Goal: Transaction & Acquisition: Purchase product/service

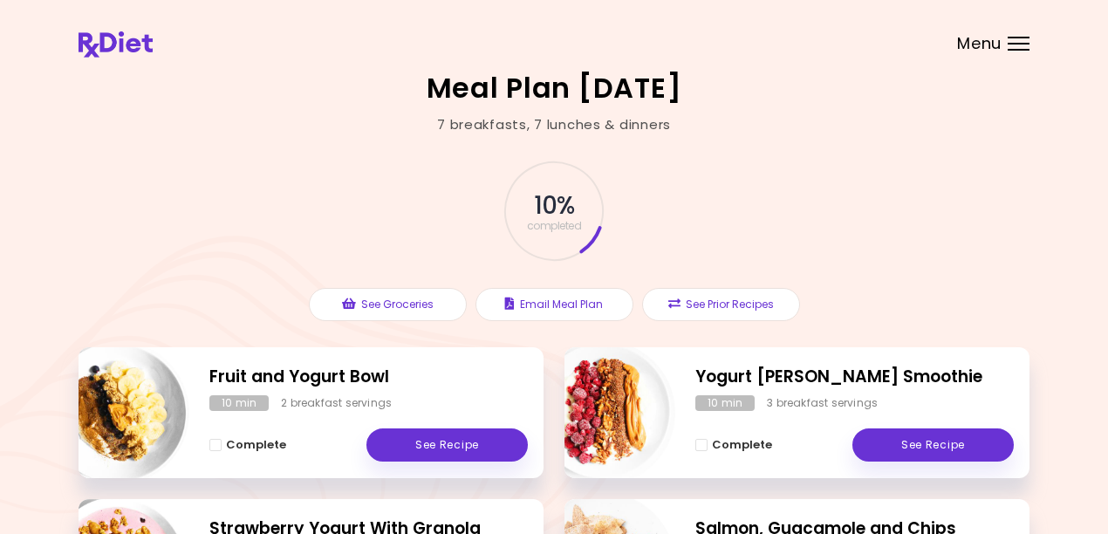
click at [985, 41] on span "Menu" at bounding box center [979, 44] width 44 height 16
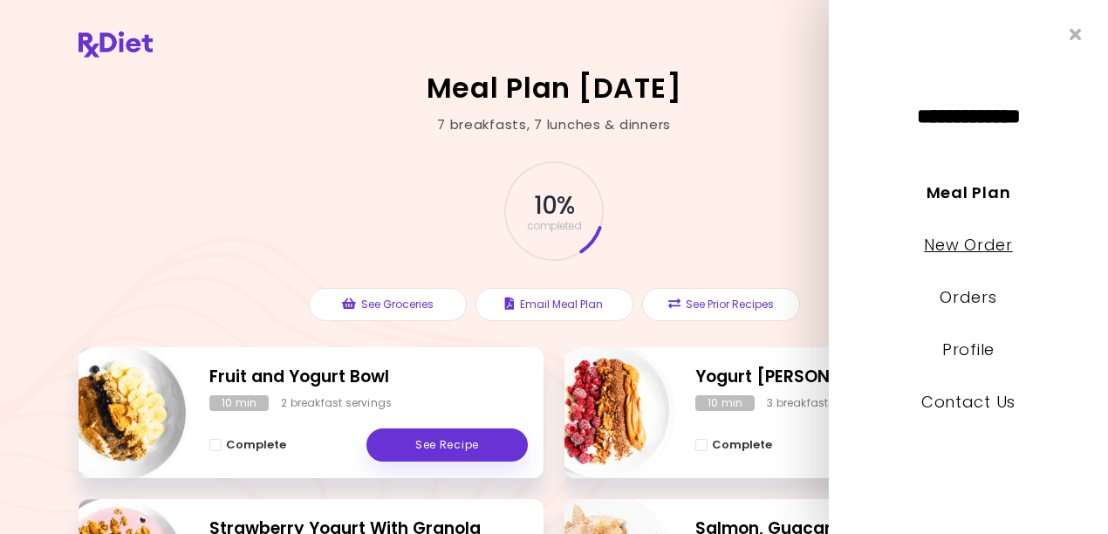
click at [962, 243] on link "New Order" at bounding box center [968, 245] width 88 height 22
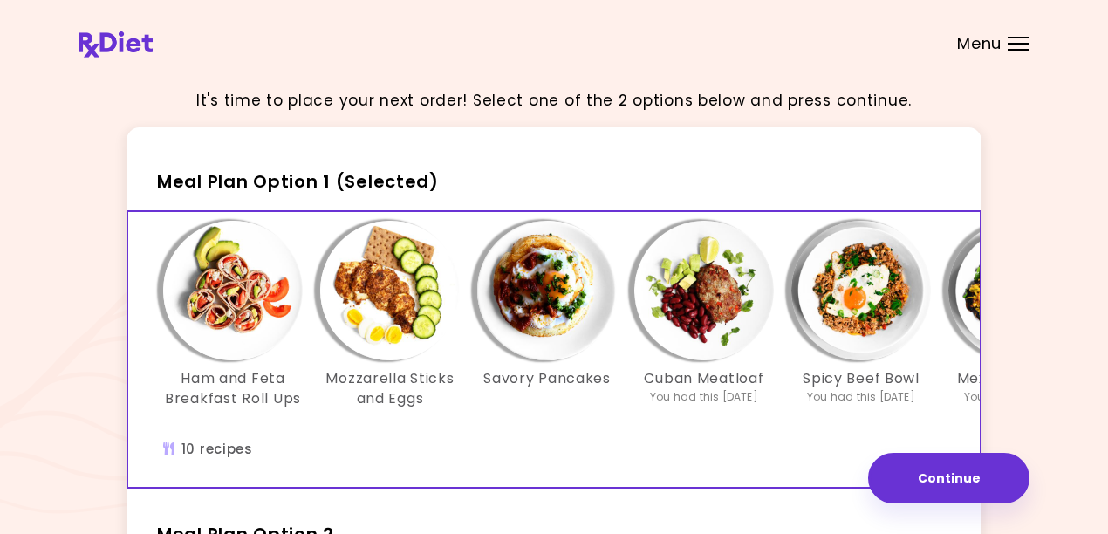
click at [399, 296] on img "Info - Mozzarella Sticks and Eggs - Meal Plan Option 1 (Selected)" at bounding box center [390, 291] width 140 height 140
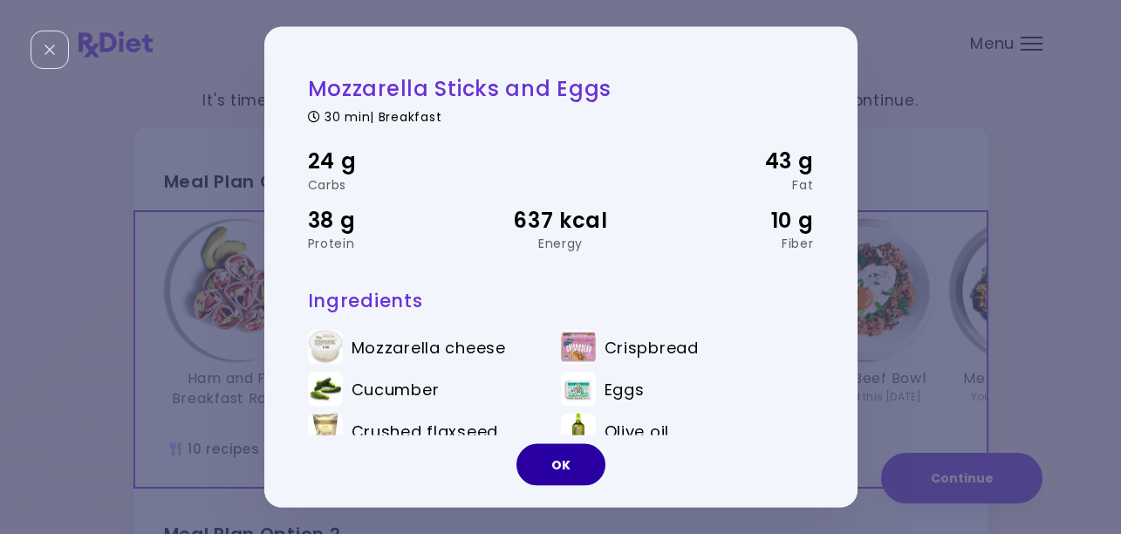
click at [562, 473] on button "OK" at bounding box center [560, 464] width 89 height 42
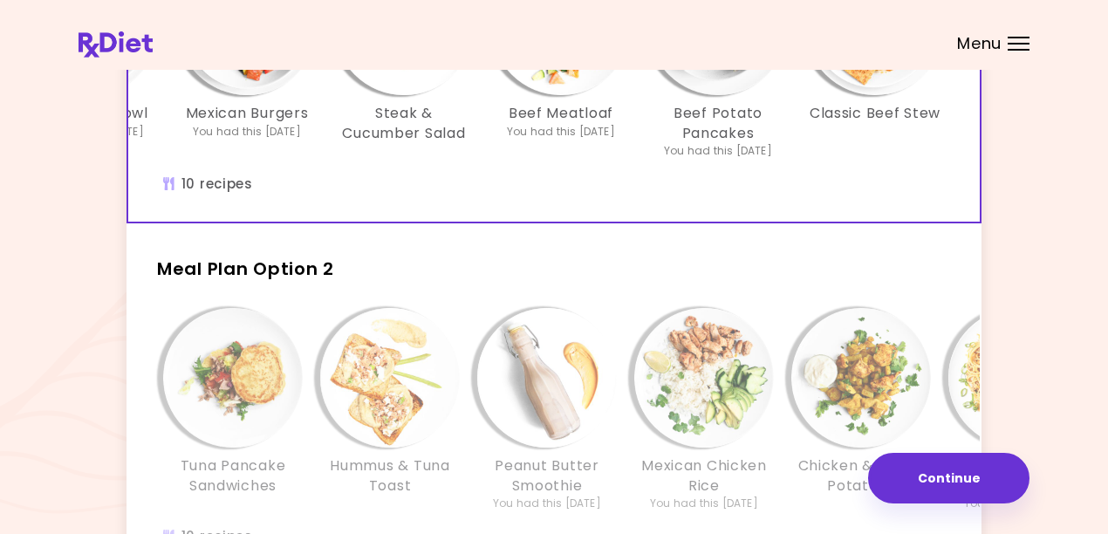
scroll to position [349, 0]
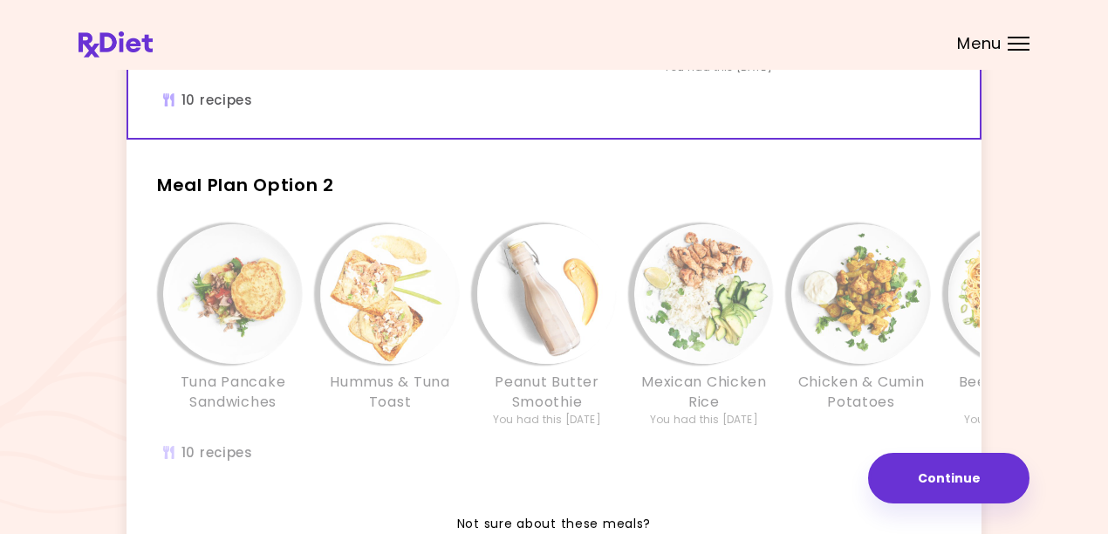
click at [233, 412] on h3 "Tuna Pancake Sandwiches" at bounding box center [233, 391] width 140 height 39
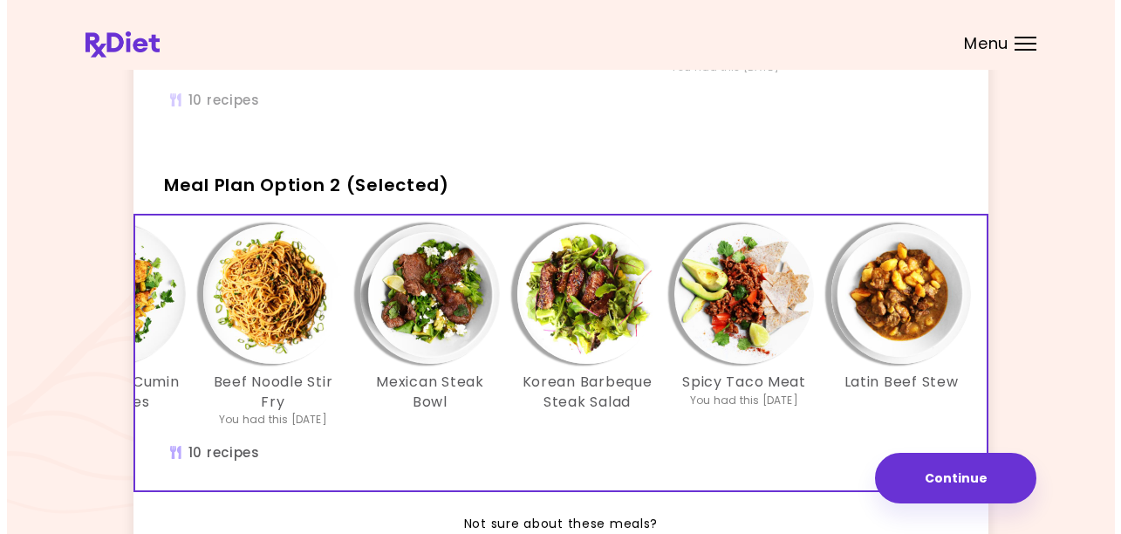
scroll to position [0, 771]
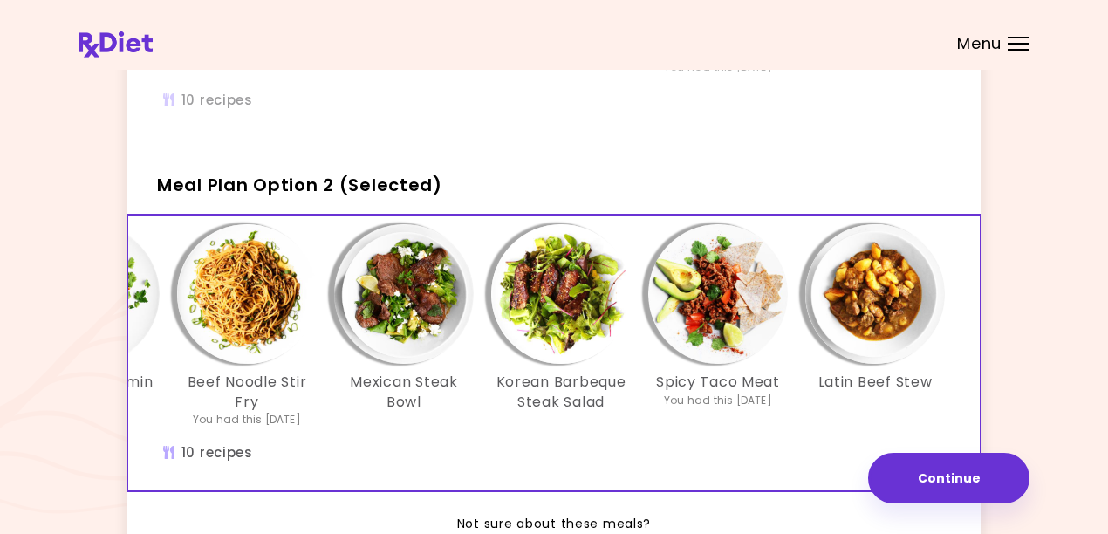
click at [561, 296] on img "Info - Korean Barbeque Steak Salad - Meal Plan Option 2 (Selected)" at bounding box center [561, 294] width 140 height 140
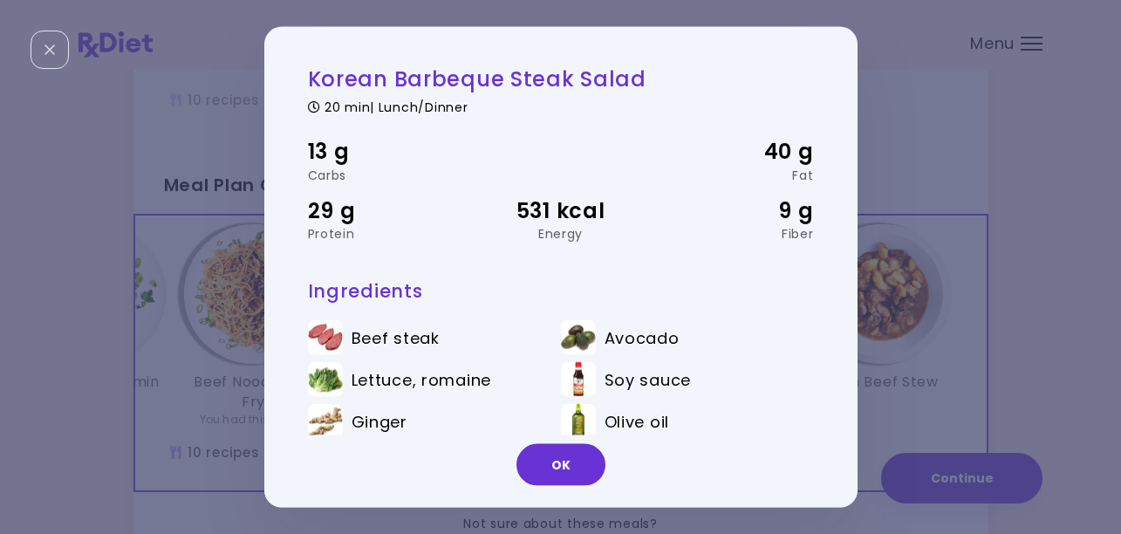
scroll to position [0, 0]
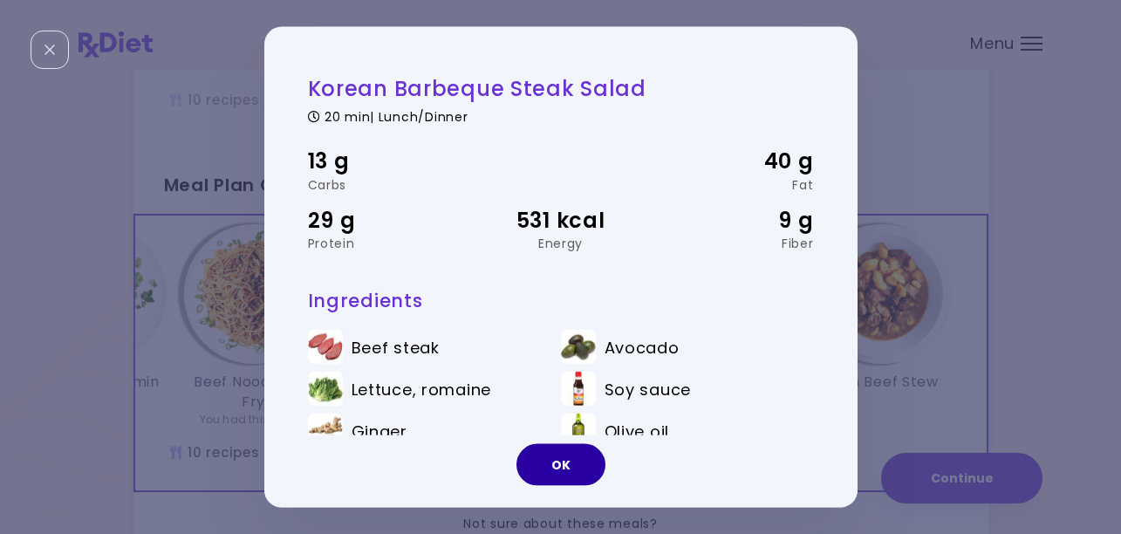
click at [568, 473] on button "OK" at bounding box center [560, 464] width 89 height 42
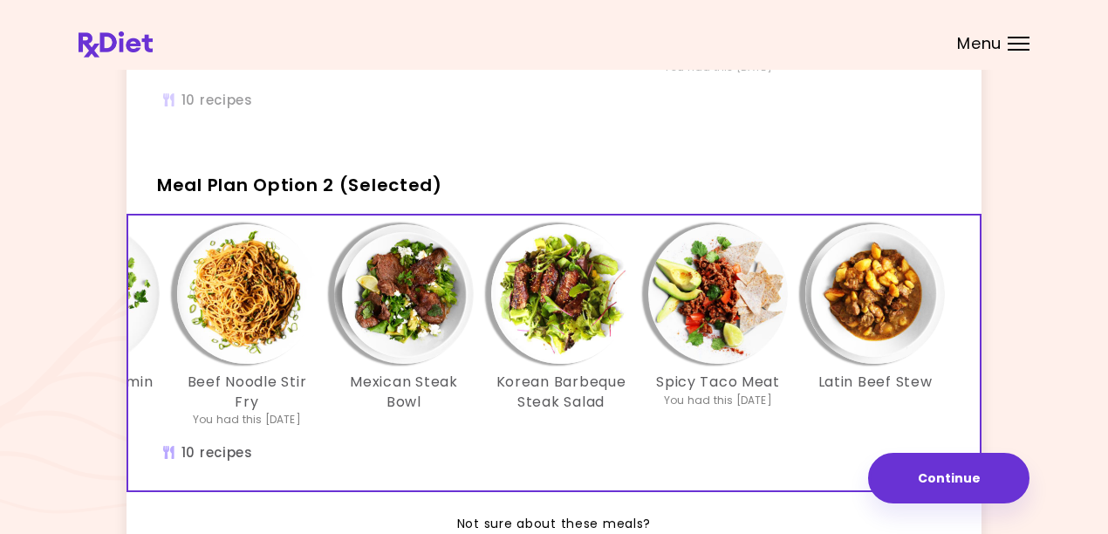
click at [865, 324] on img "Info - Latin Beef Stew - Meal Plan Option 2 (Selected)" at bounding box center [875, 294] width 140 height 140
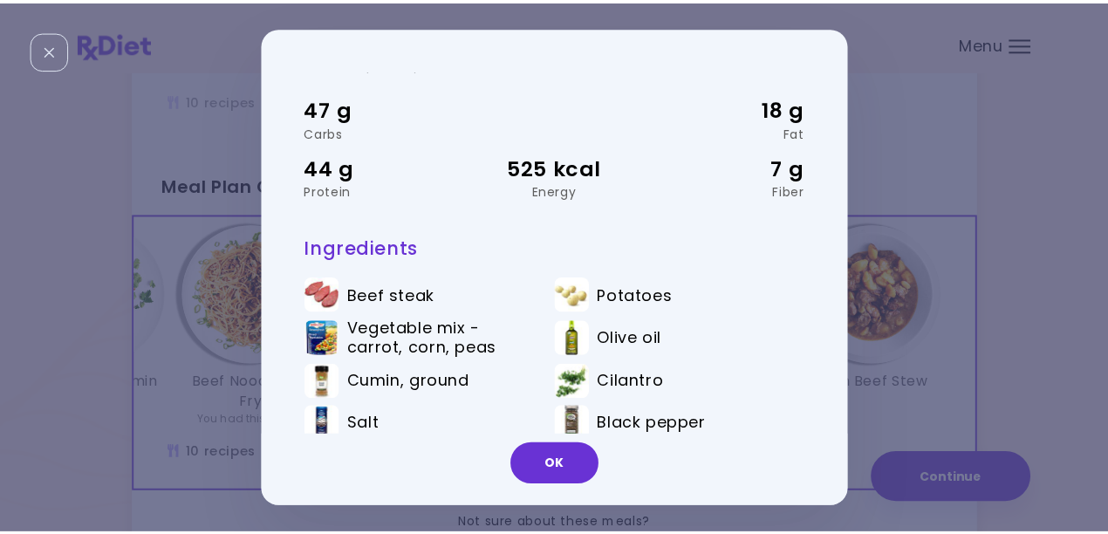
scroll to position [76, 0]
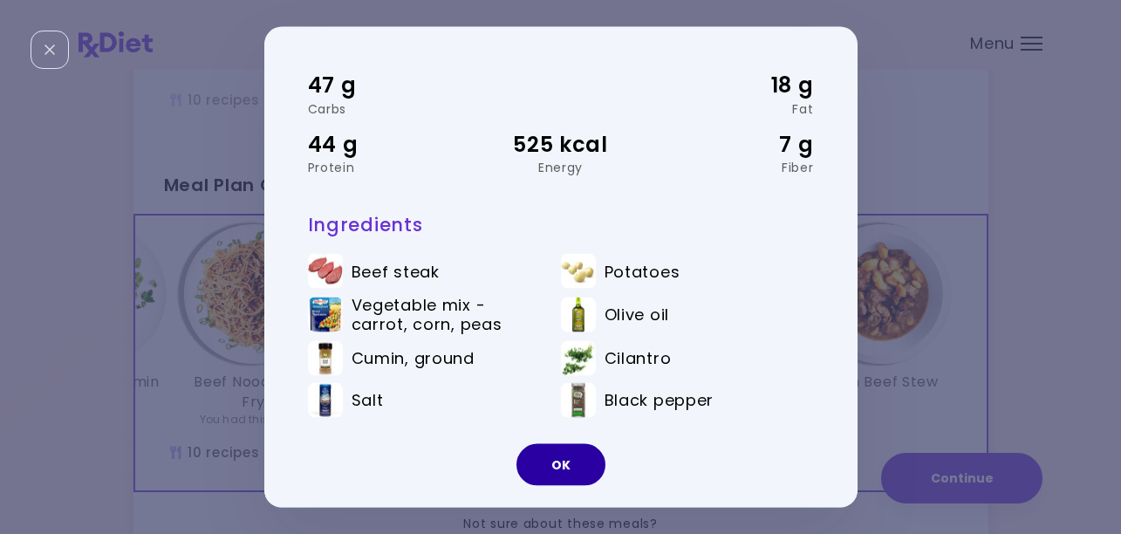
click at [546, 459] on button "OK" at bounding box center [560, 464] width 89 height 42
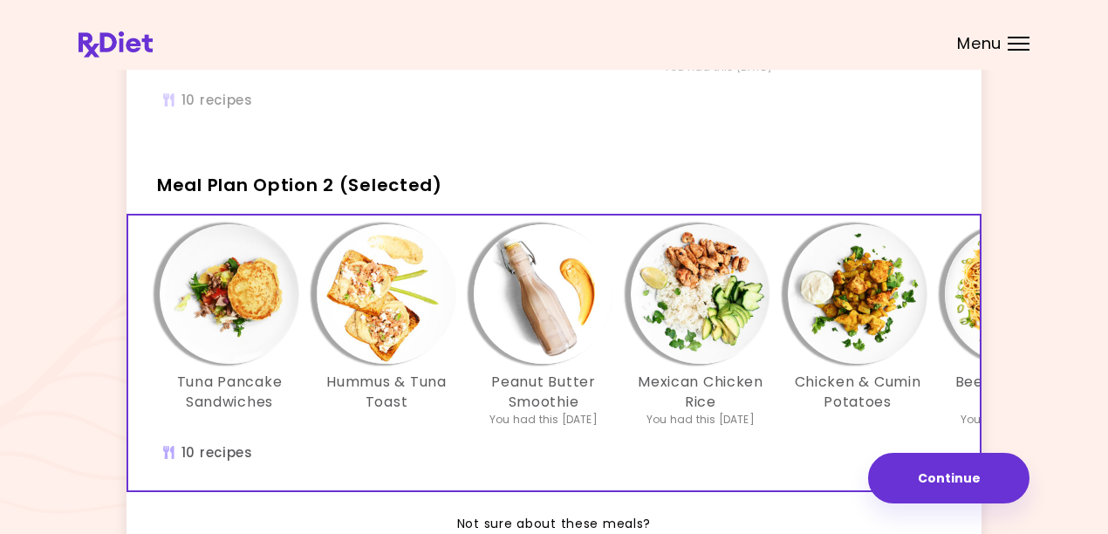
scroll to position [0, 0]
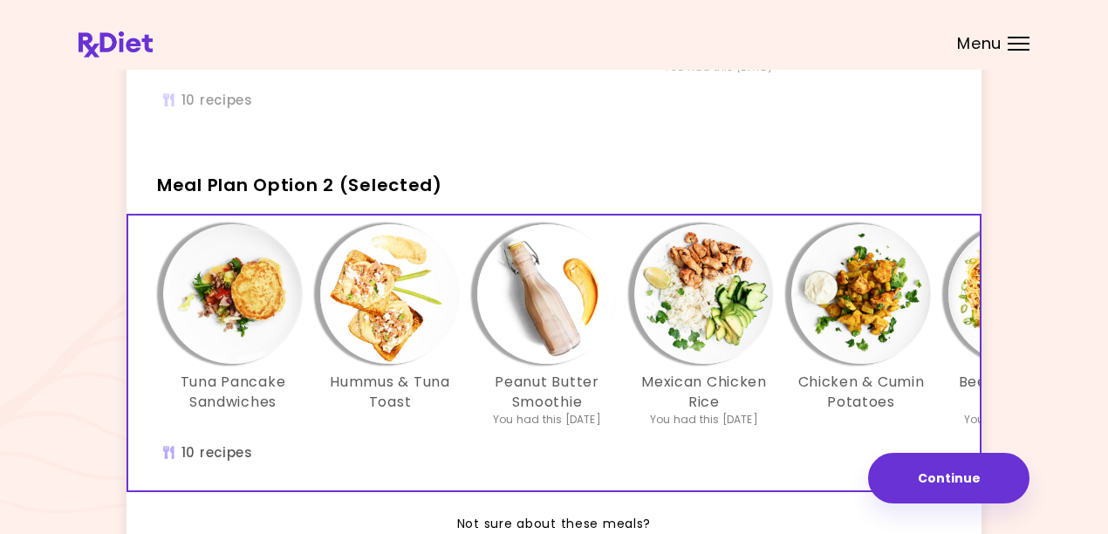
click at [412, 343] on img "Info - Hummus & Tuna Toast - Meal Plan Option 2 (Selected)" at bounding box center [390, 294] width 140 height 140
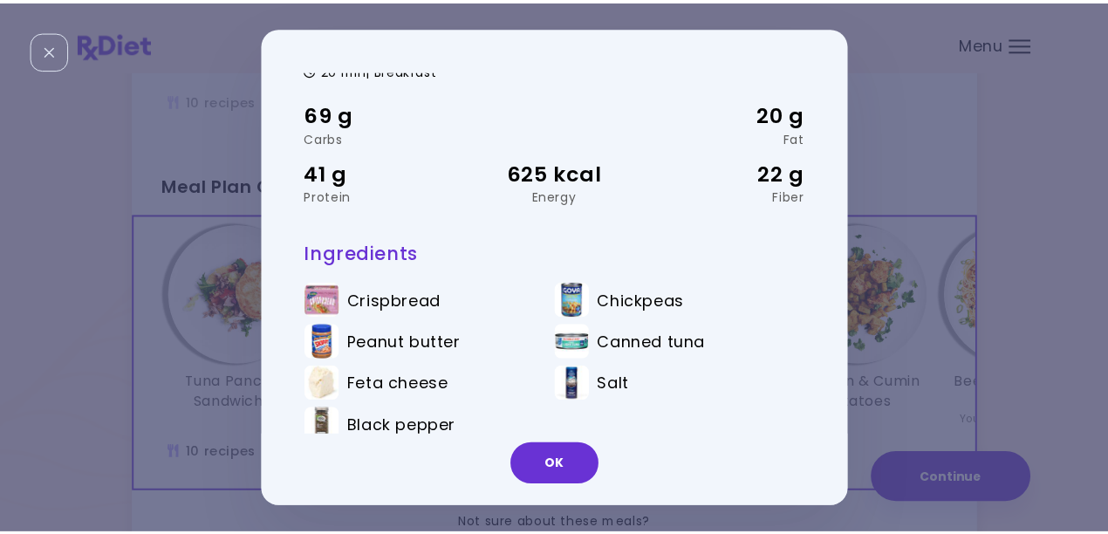
scroll to position [72, 0]
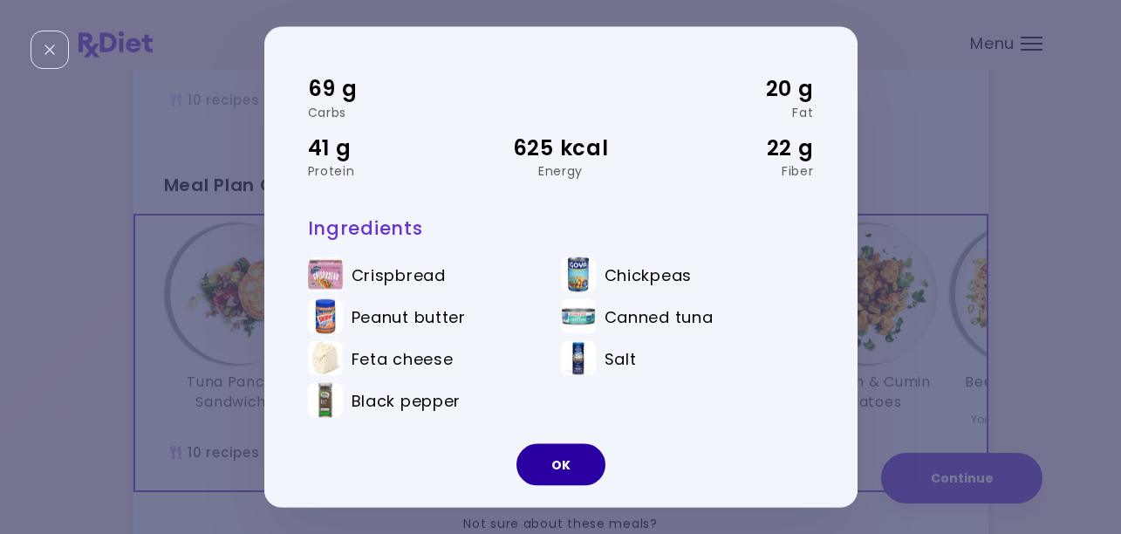
click at [547, 458] on button "OK" at bounding box center [560, 464] width 89 height 42
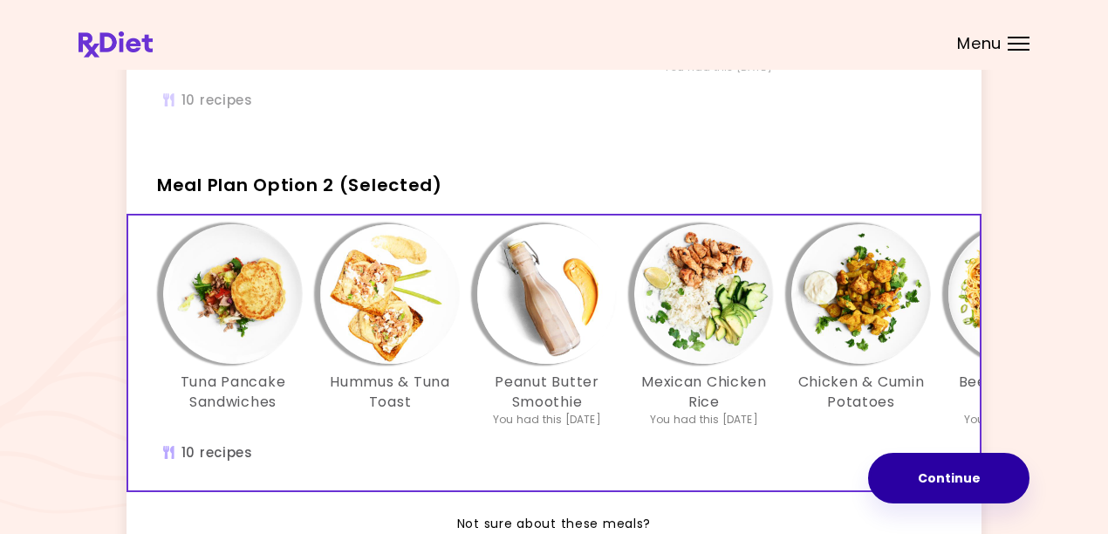
click at [958, 477] on button "Continue" at bounding box center [948, 478] width 161 height 51
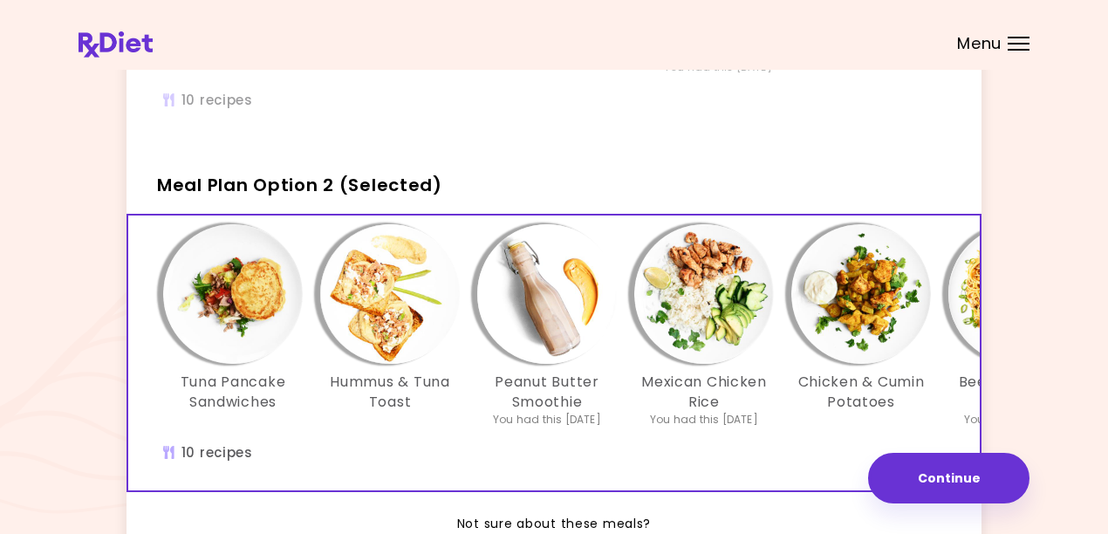
scroll to position [0, 0]
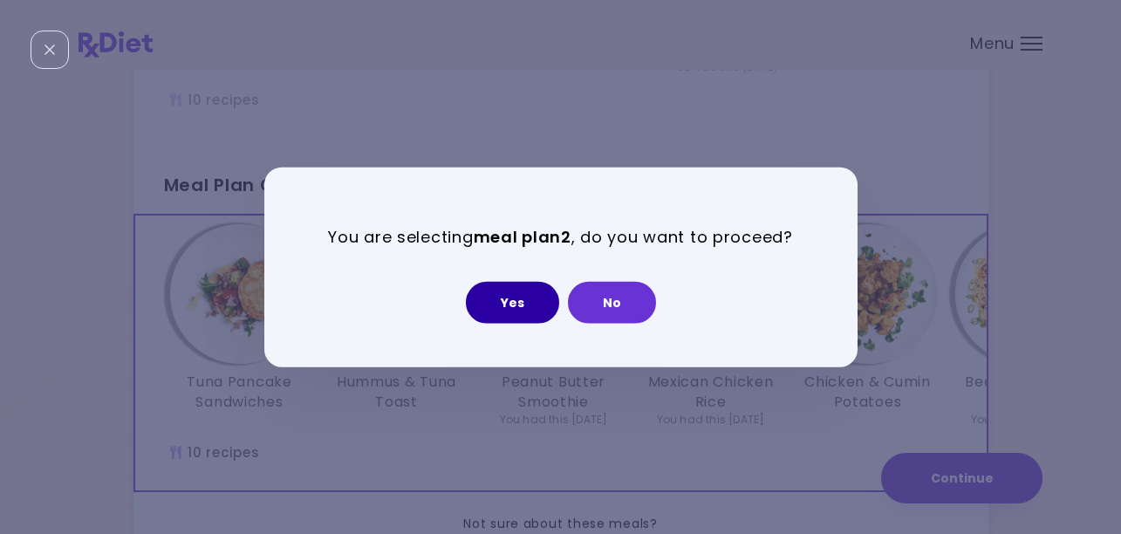
click at [509, 298] on button "Yes" at bounding box center [512, 302] width 93 height 42
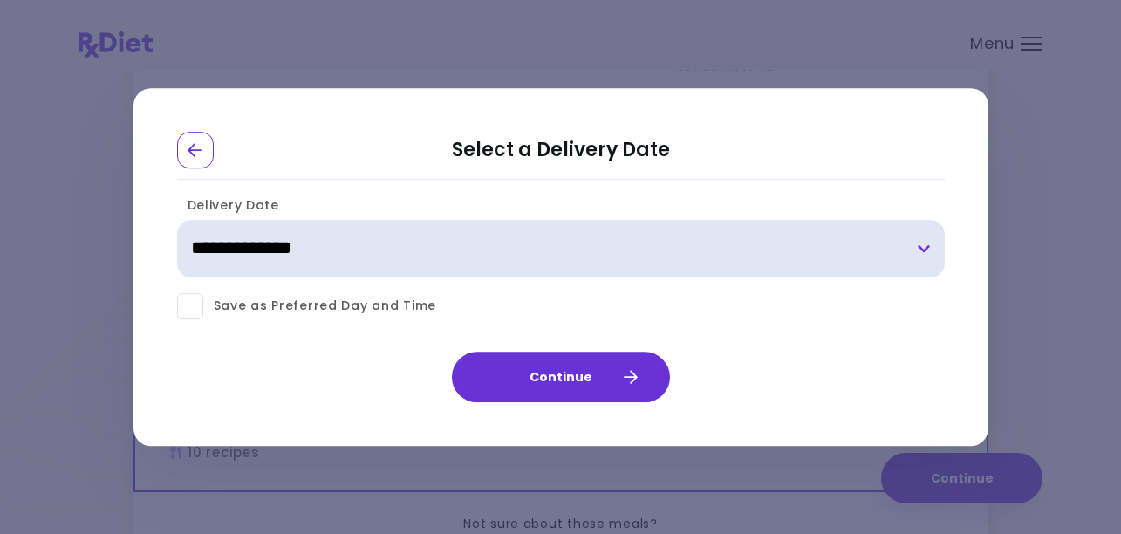
click at [468, 240] on select "**********" at bounding box center [561, 249] width 768 height 58
select select "**********"
click at [177, 220] on select "**********" at bounding box center [561, 249] width 768 height 58
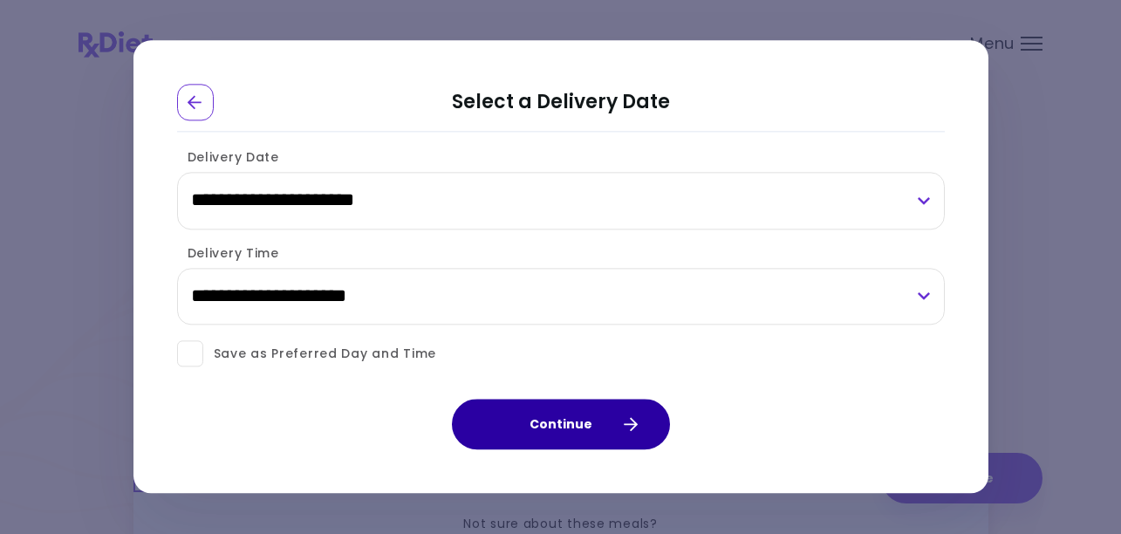
click at [575, 412] on button "Continue" at bounding box center [561, 425] width 218 height 51
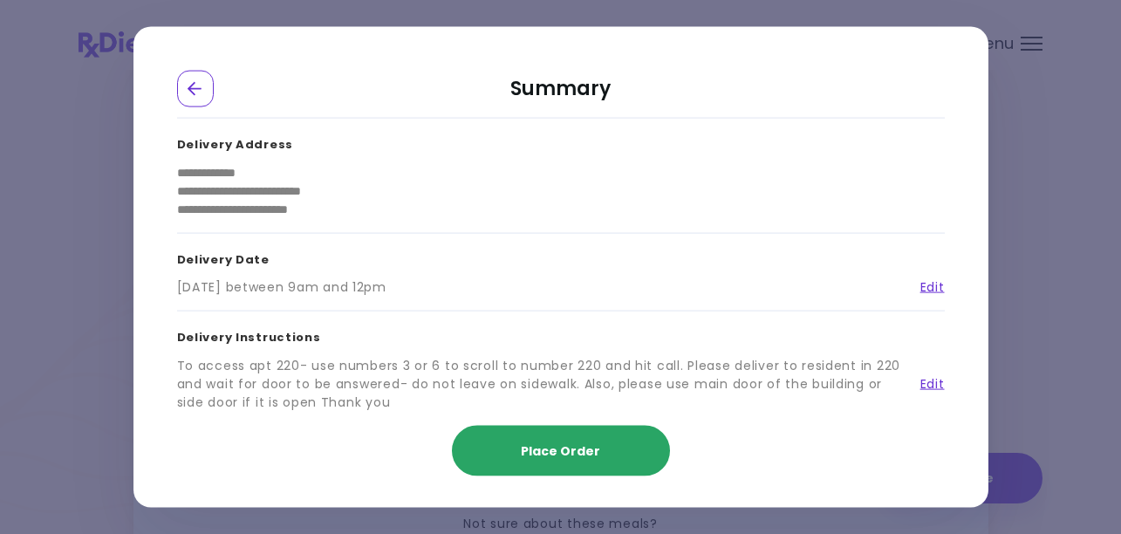
click at [562, 441] on span "Place Order" at bounding box center [560, 449] width 79 height 17
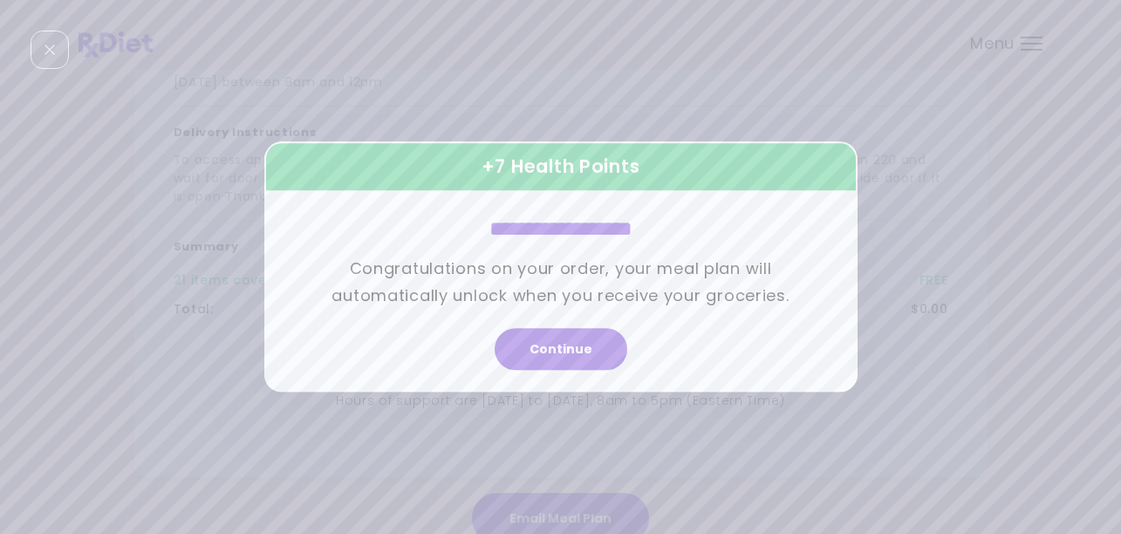
click at [551, 327] on div "Continue" at bounding box center [560, 356] width 593 height 72
click at [566, 353] on button "Continue" at bounding box center [561, 350] width 133 height 42
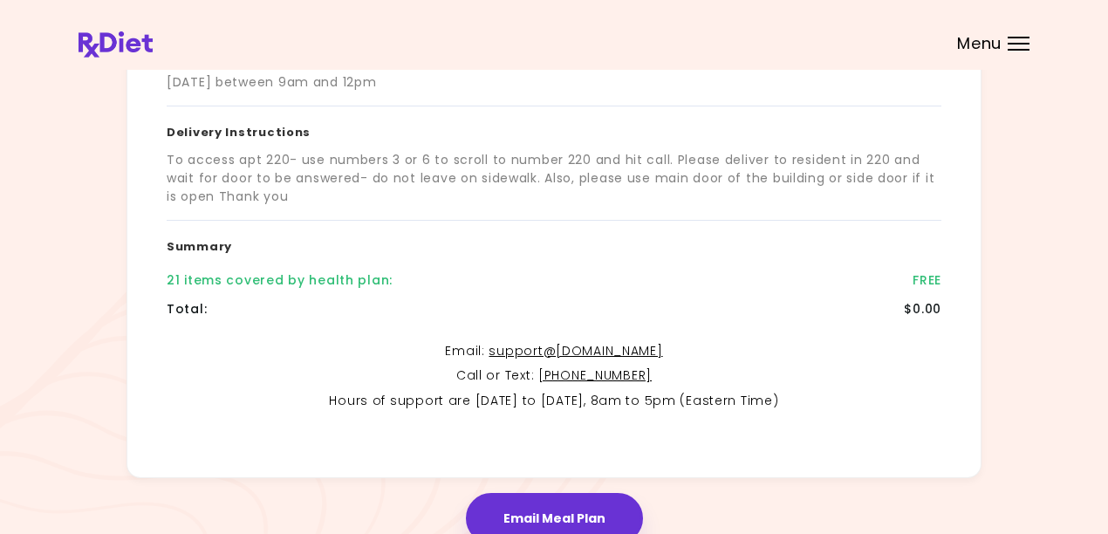
click at [974, 39] on span "Menu" at bounding box center [979, 44] width 44 height 16
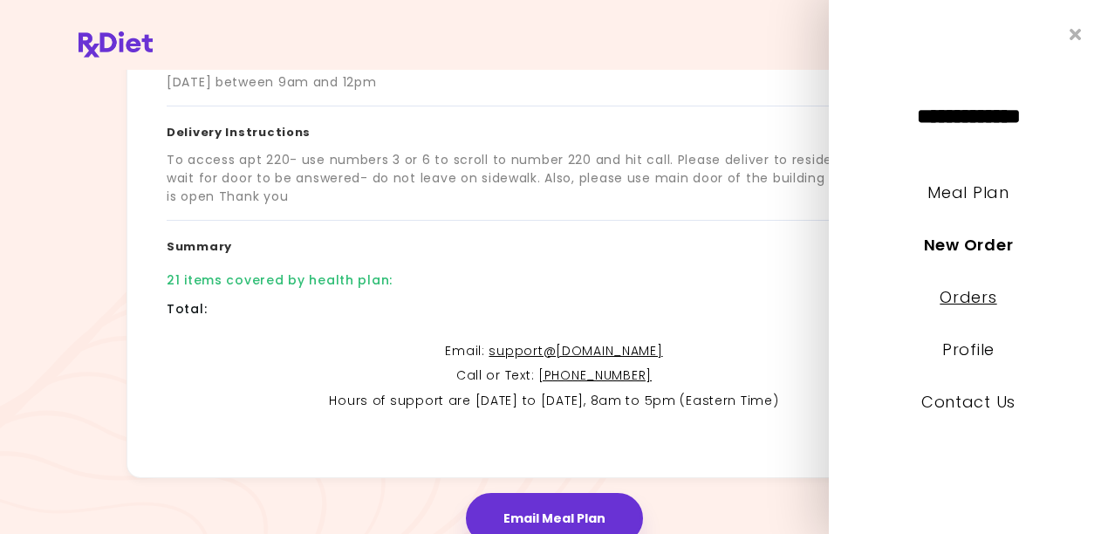
click at [972, 294] on link "Orders" at bounding box center [968, 297] width 57 height 22
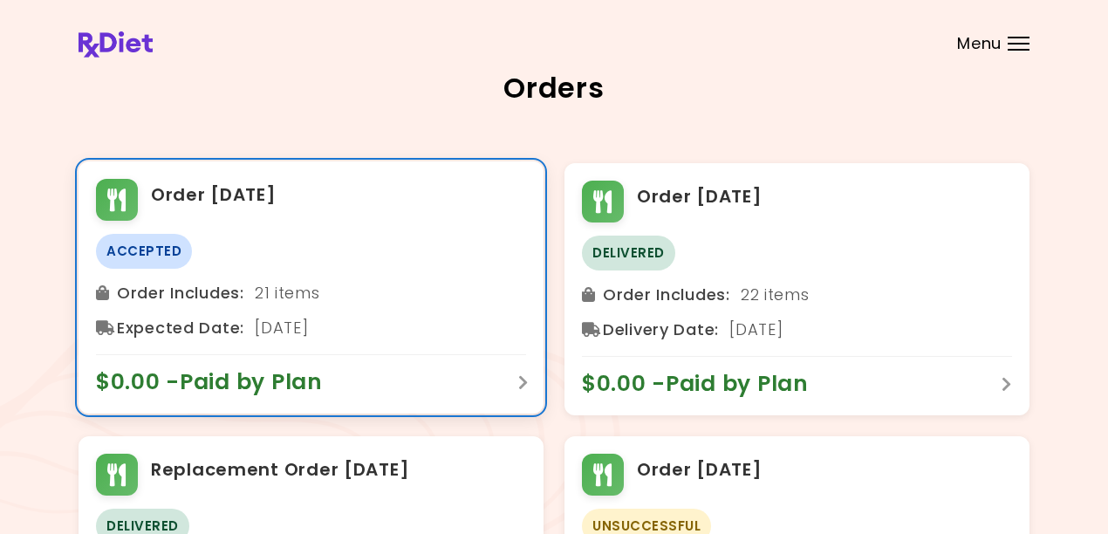
click at [313, 386] on span "$0.00 - Paid by Plan" at bounding box center [218, 382] width 244 height 28
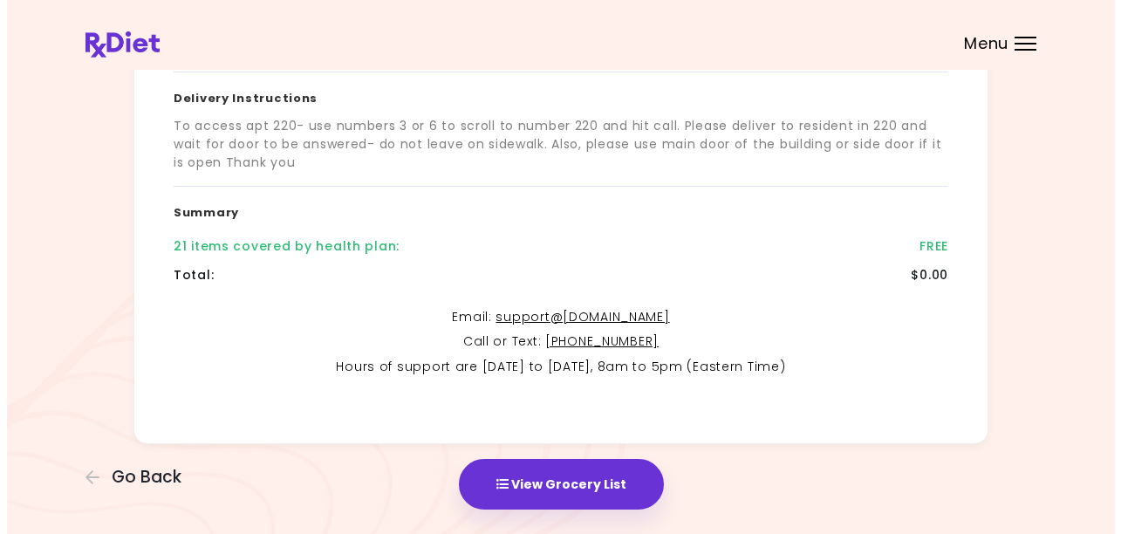
scroll to position [433, 0]
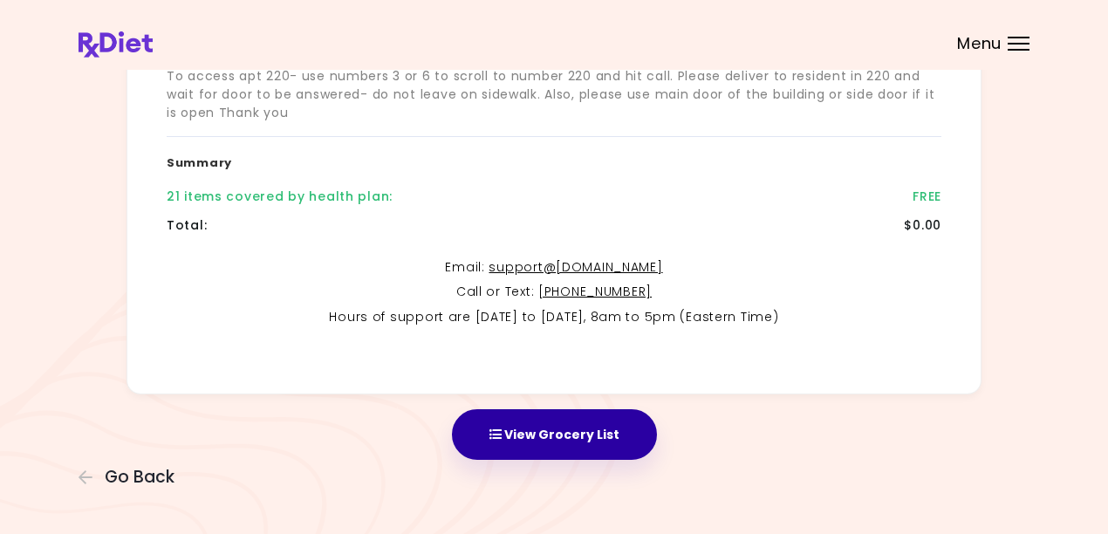
click at [560, 434] on button "View Grocery List" at bounding box center [554, 434] width 205 height 51
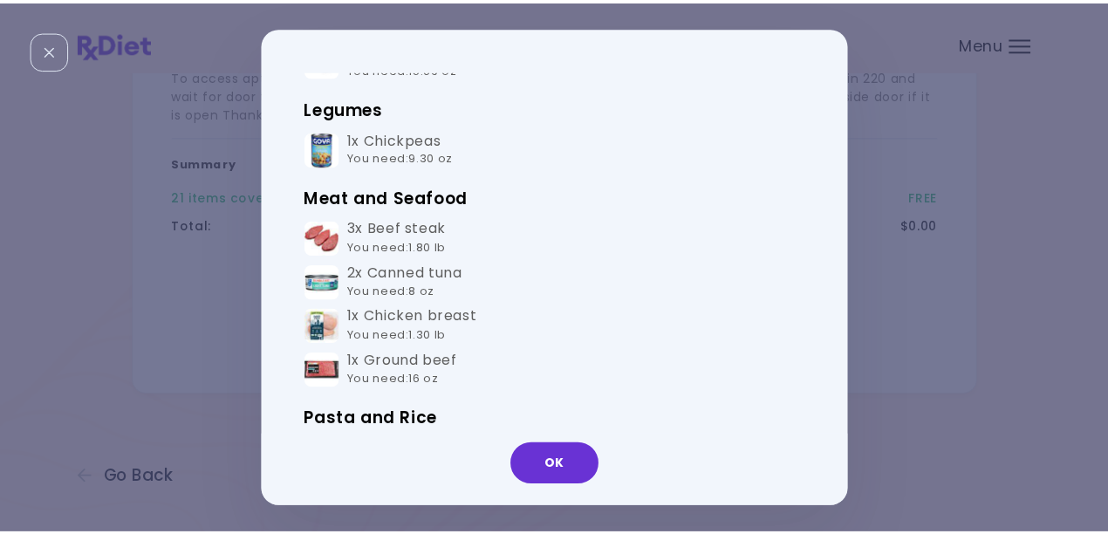
scroll to position [611, 0]
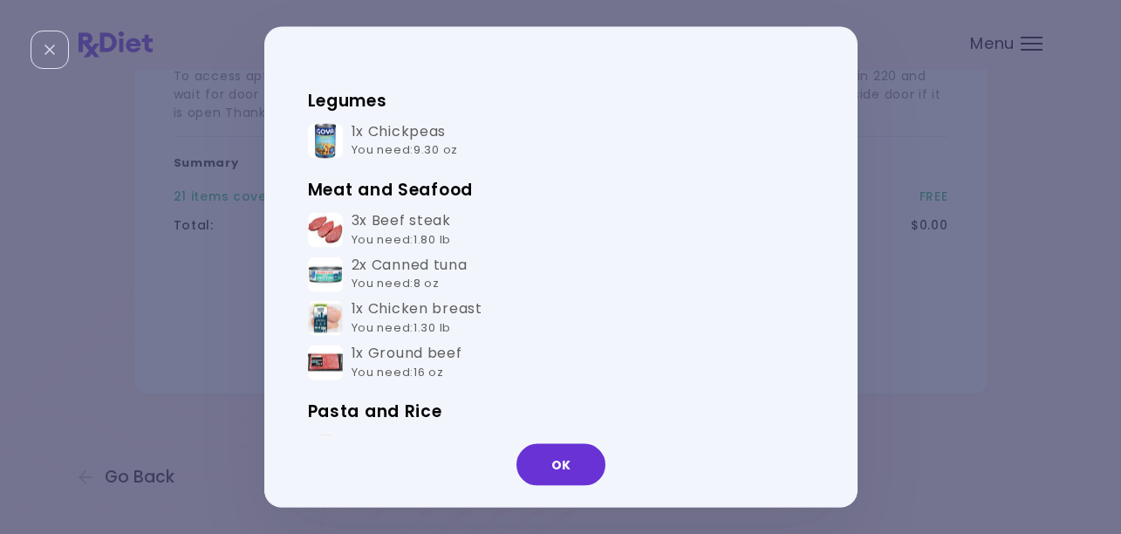
click at [1104, 303] on div "Groceries Please check the groceries you received to confirm they include the f…" at bounding box center [560, 267] width 1121 height 534
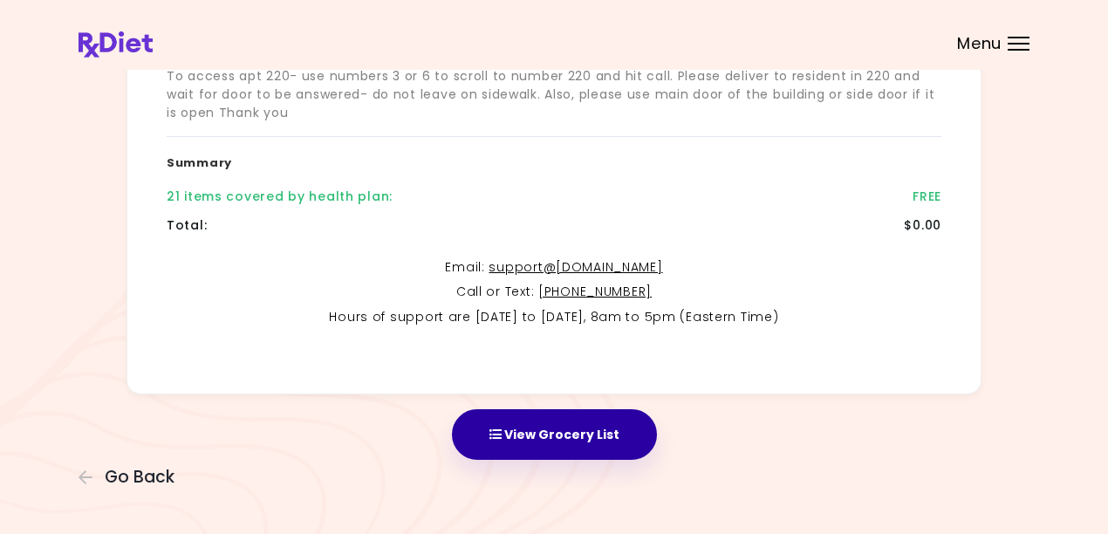
click at [523, 437] on button "View Grocery List" at bounding box center [554, 434] width 205 height 51
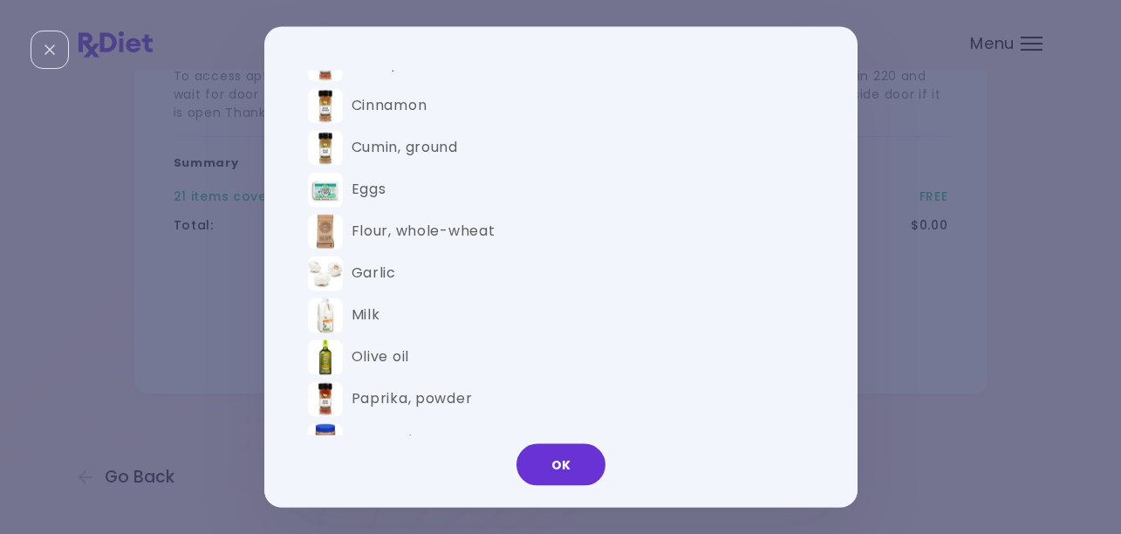
scroll to position [1570, 0]
